Goal: Information Seeking & Learning: Learn about a topic

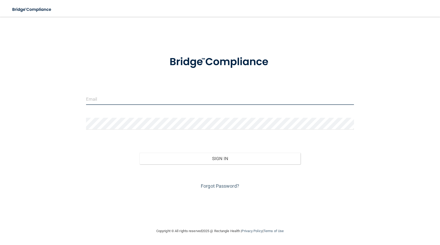
click at [103, 102] on input "email" at bounding box center [220, 99] width 268 height 12
type input "[PERSON_NAME][EMAIL_ADDRESS][PERSON_NAME][DOMAIN_NAME]"
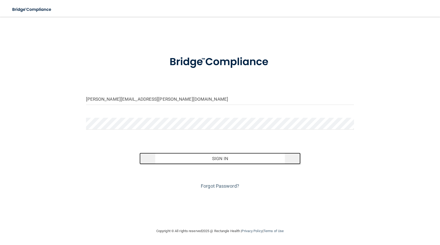
click at [219, 158] on button "Sign In" at bounding box center [219, 159] width 161 height 12
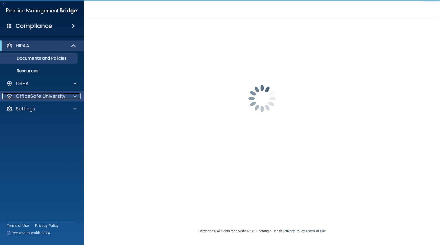
click at [69, 95] on div at bounding box center [74, 96] width 13 height 6
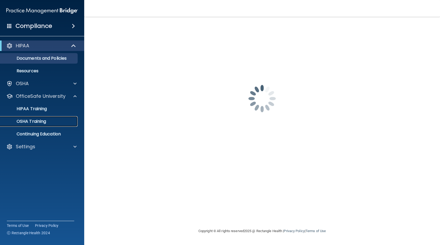
click at [39, 123] on p "OSHA Training" at bounding box center [24, 121] width 43 height 5
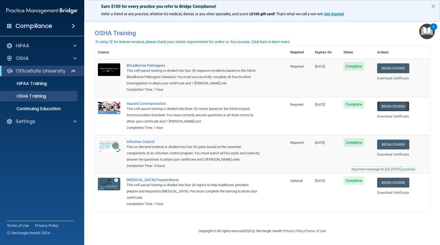
click at [406, 106] on link "Begin Course" at bounding box center [393, 107] width 32 height 10
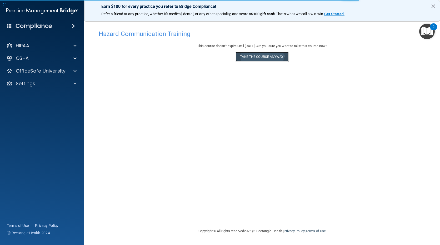
click at [277, 53] on button "Take the course anyway!" at bounding box center [261, 57] width 53 height 10
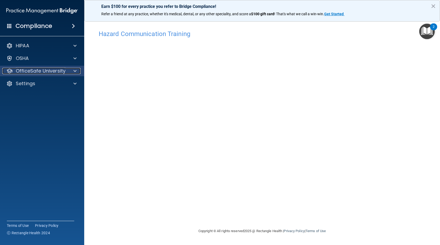
click at [53, 69] on p "OfficeSafe University" at bounding box center [41, 71] width 50 height 6
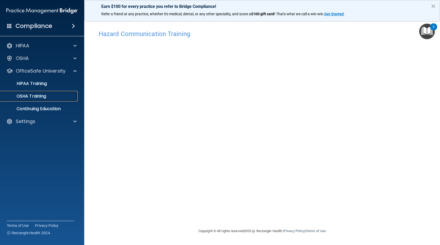
click at [39, 96] on p "OSHA Training" at bounding box center [24, 96] width 43 height 5
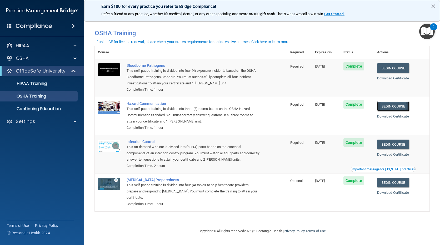
click at [394, 105] on link "Begin Course" at bounding box center [393, 107] width 32 height 10
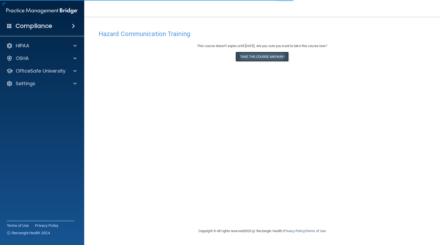
click at [251, 61] on button "Take the course anyway!" at bounding box center [261, 57] width 53 height 10
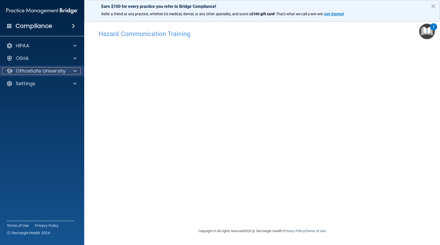
click at [74, 69] on span at bounding box center [74, 71] width 3 height 6
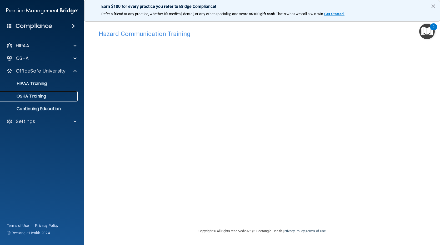
click at [49, 97] on div "OSHA Training" at bounding box center [39, 96] width 72 height 5
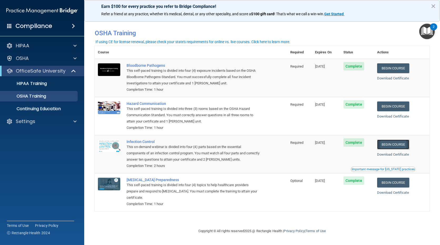
click at [409, 145] on link "Begin Course" at bounding box center [393, 145] width 32 height 10
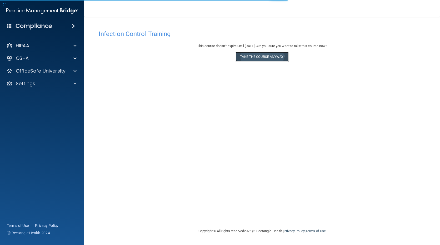
click at [273, 60] on button "Take the course anyway!" at bounding box center [261, 57] width 53 height 10
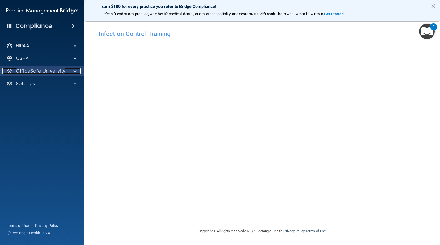
click at [57, 69] on p "OfficeSafe University" at bounding box center [41, 71] width 50 height 6
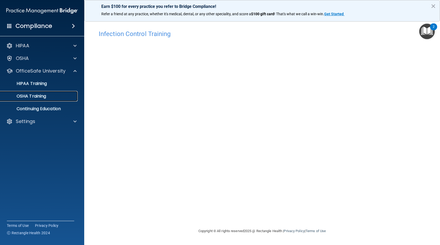
click at [38, 98] on p "OSHA Training" at bounding box center [24, 96] width 43 height 5
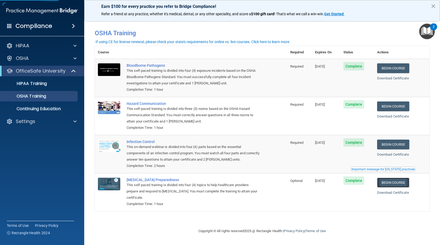
click at [398, 184] on link "Begin Course" at bounding box center [393, 183] width 32 height 10
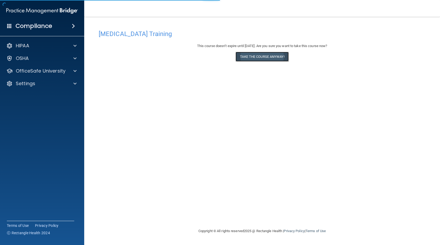
click at [267, 59] on button "Take the course anyway!" at bounding box center [261, 57] width 53 height 10
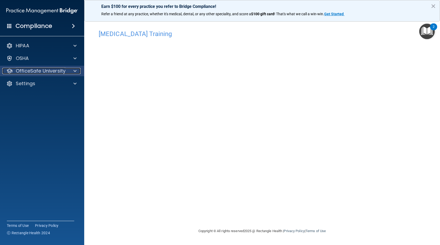
click at [58, 72] on p "OfficeSafe University" at bounding box center [41, 71] width 50 height 6
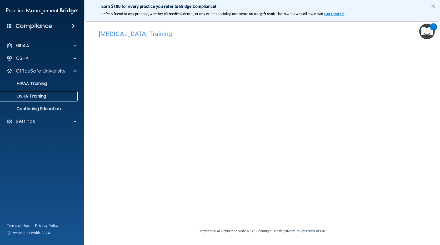
click at [45, 95] on p "OSHA Training" at bounding box center [24, 96] width 43 height 5
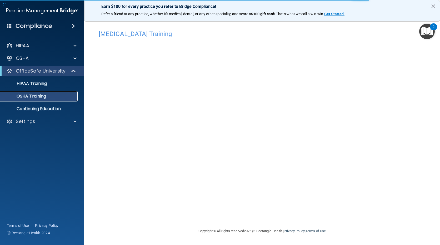
click at [58, 97] on div "OSHA Training" at bounding box center [39, 96] width 72 height 5
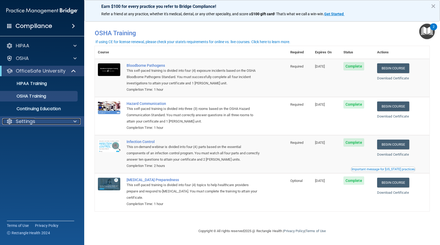
click at [53, 123] on div "Settings" at bounding box center [34, 121] width 65 height 6
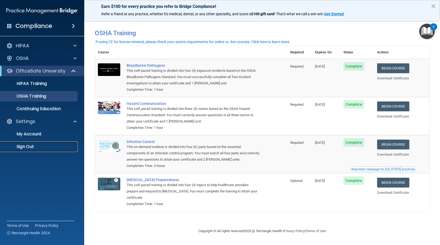
click at [35, 145] on p "Sign Out" at bounding box center [39, 146] width 72 height 5
